Goal: Task Accomplishment & Management: Use online tool/utility

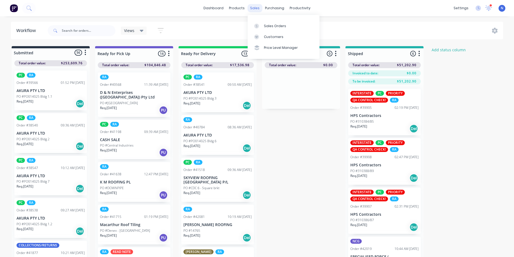
click at [251, 8] on div "sales" at bounding box center [254, 8] width 15 height 8
click at [282, 28] on div "Sales Orders" at bounding box center [275, 26] width 22 height 5
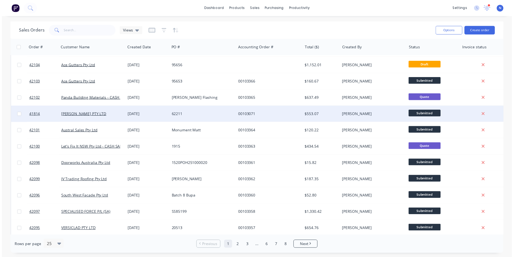
scroll to position [54, 0]
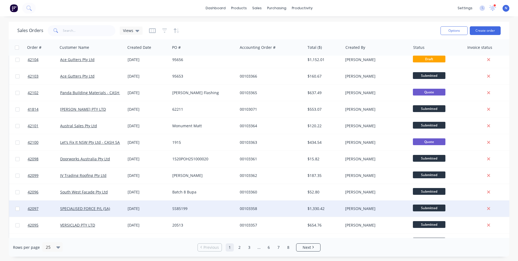
click at [176, 212] on div "SS85199" at bounding box center [203, 208] width 67 height 16
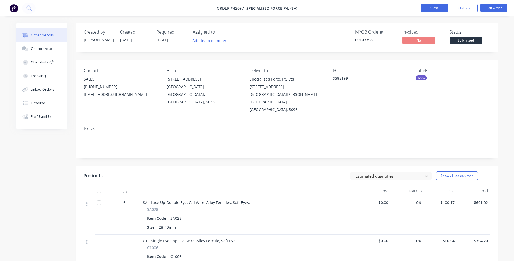
click at [437, 7] on button "Close" at bounding box center [434, 8] width 27 height 8
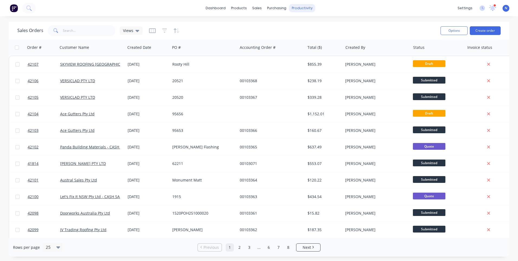
click at [304, 8] on div "productivity" at bounding box center [302, 8] width 26 height 8
click at [307, 24] on div "Workflow" at bounding box center [311, 26] width 16 height 5
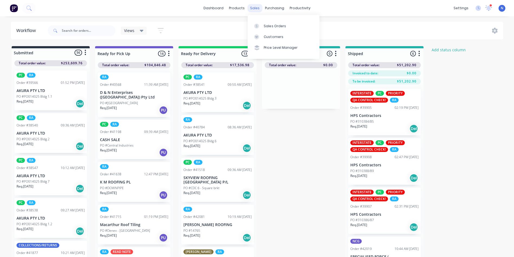
click at [255, 9] on div "sales" at bounding box center [254, 8] width 15 height 8
click at [270, 25] on div "Sales Orders" at bounding box center [275, 26] width 22 height 5
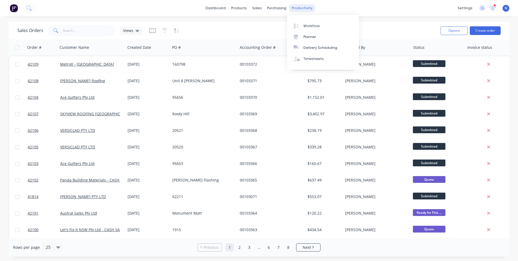
click at [298, 7] on div "productivity" at bounding box center [302, 8] width 26 height 8
click at [311, 25] on div "Workflow" at bounding box center [311, 26] width 16 height 5
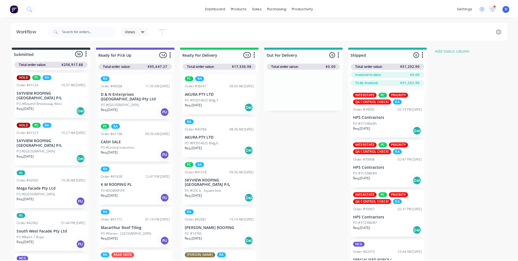
scroll to position [471, 0]
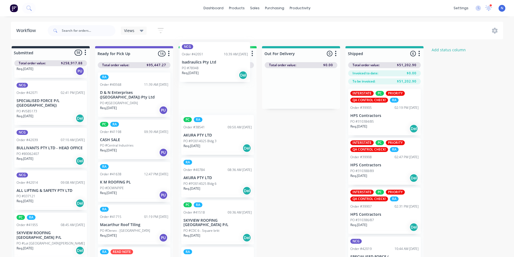
drag, startPoint x: 23, startPoint y: 180, endPoint x: 189, endPoint y: 68, distance: 200.2
click at [189, 68] on div "Submitted 58 Status colour #273444 hex #273444 Save Cancel Summaries Total orde…" at bounding box center [290, 161] width 589 height 230
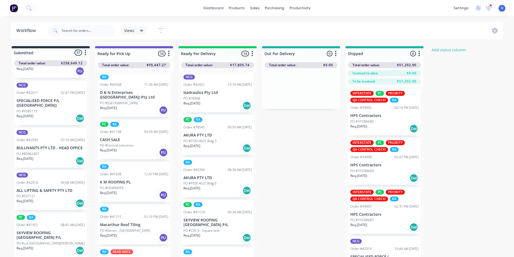
click at [196, 99] on p "PO #78948" at bounding box center [191, 98] width 17 height 5
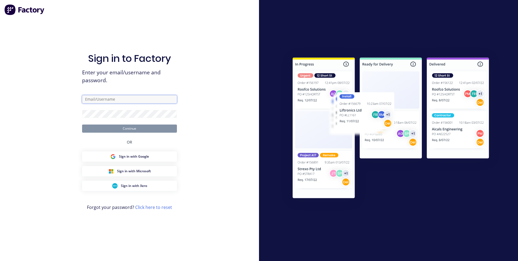
type input "[EMAIL_ADDRESS][DOMAIN_NAME]"
click at [133, 127] on button "Continue" at bounding box center [129, 128] width 95 height 8
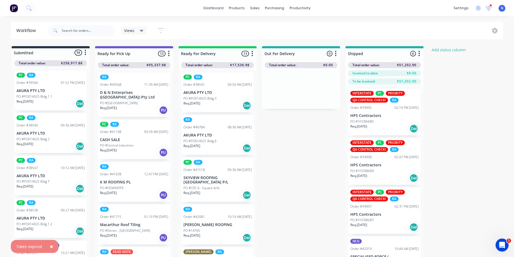
scroll to position [471, 0]
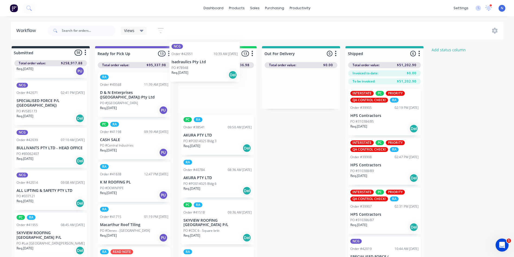
drag, startPoint x: 27, startPoint y: 179, endPoint x: 184, endPoint y: 68, distance: 191.4
click at [184, 68] on div "Submitted 58 Status colour #273444 hex #273444 Save Cancel Summaries Total orde…" at bounding box center [290, 161] width 589 height 230
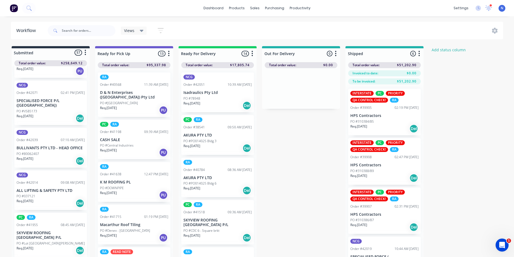
click at [200, 102] on p "Req. [DATE]" at bounding box center [191, 103] width 17 height 5
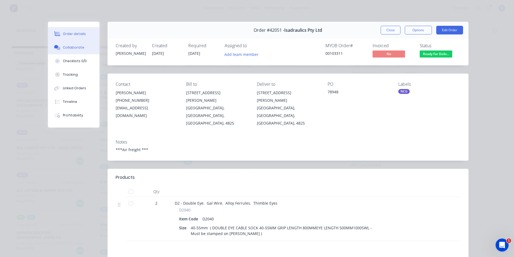
click at [71, 48] on div "Collaborate" at bounding box center [73, 47] width 21 height 5
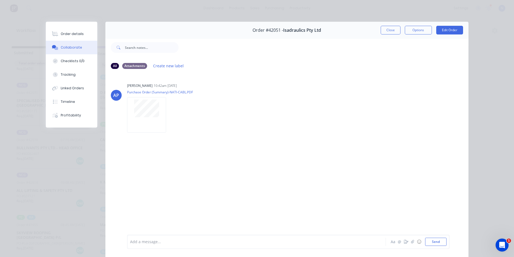
click at [225, 240] on div at bounding box center [248, 242] width 237 height 6
click at [388, 29] on button "Close" at bounding box center [391, 30] width 20 height 9
